Goal: Task Accomplishment & Management: Manage account settings

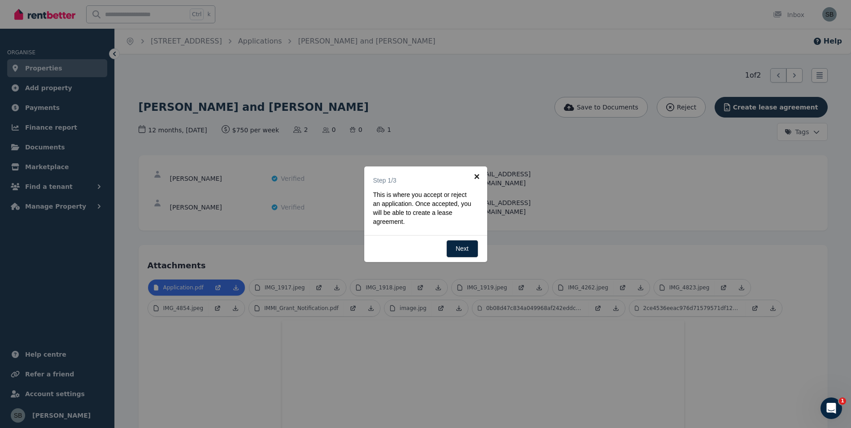
drag, startPoint x: 477, startPoint y: 174, endPoint x: 485, endPoint y: 176, distance: 7.5
click at [477, 175] on link "×" at bounding box center [477, 176] width 20 height 20
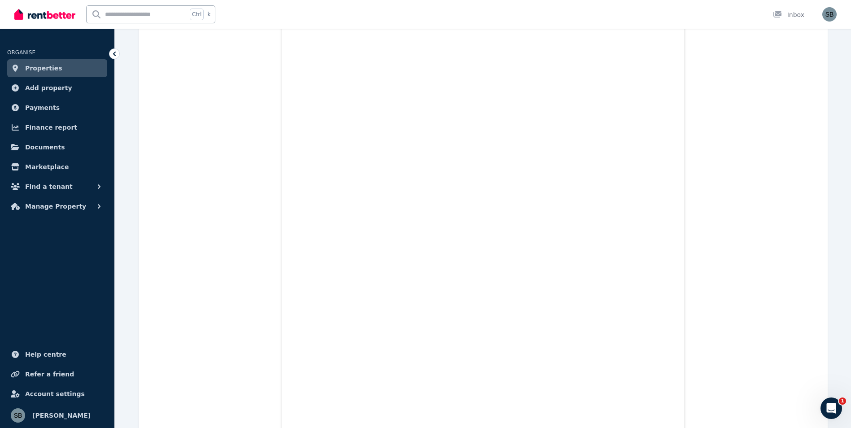
scroll to position [16005, 0]
click at [830, 15] on img "button" at bounding box center [829, 14] width 14 height 14
click at [779, 117] on span "Logout" at bounding box center [794, 118] width 86 height 16
